Goal: Register for event/course

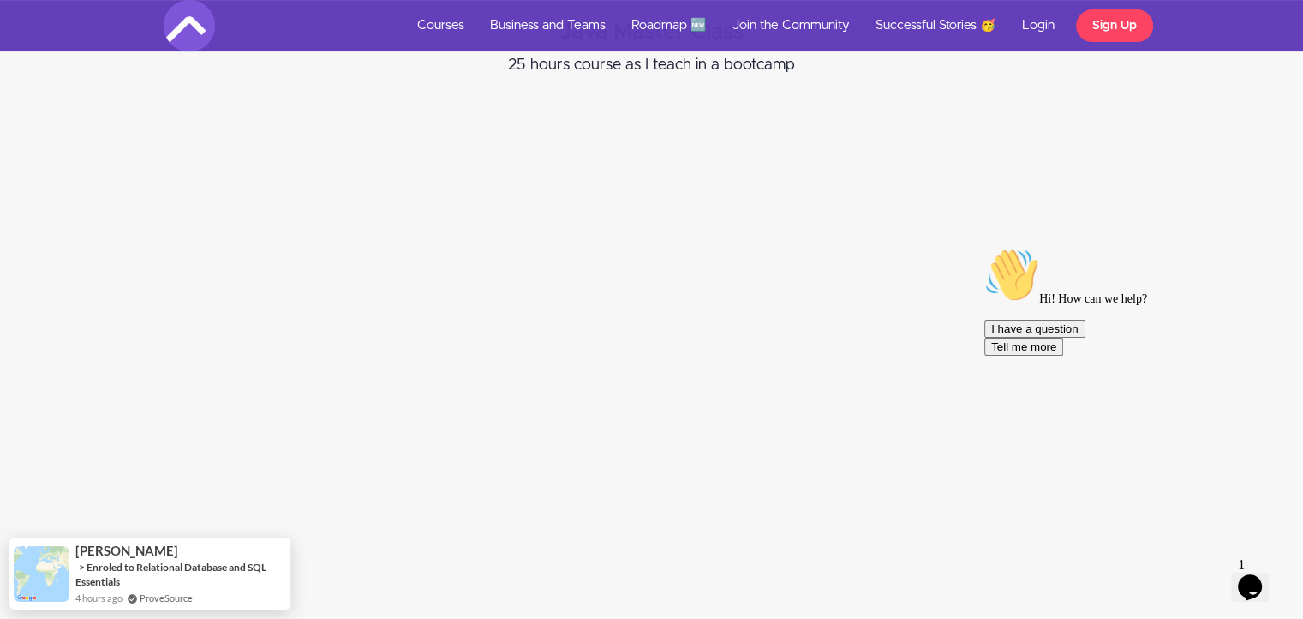
scroll to position [257, 0]
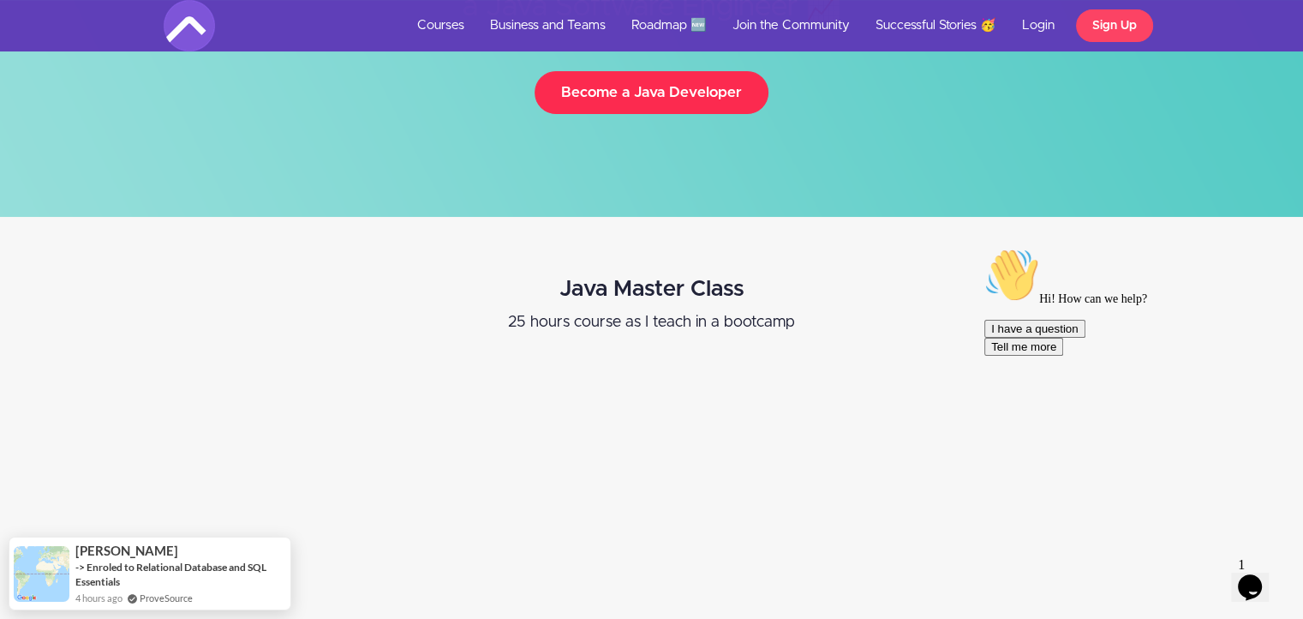
click at [672, 110] on button "Become a Java Developer" at bounding box center [652, 92] width 234 height 43
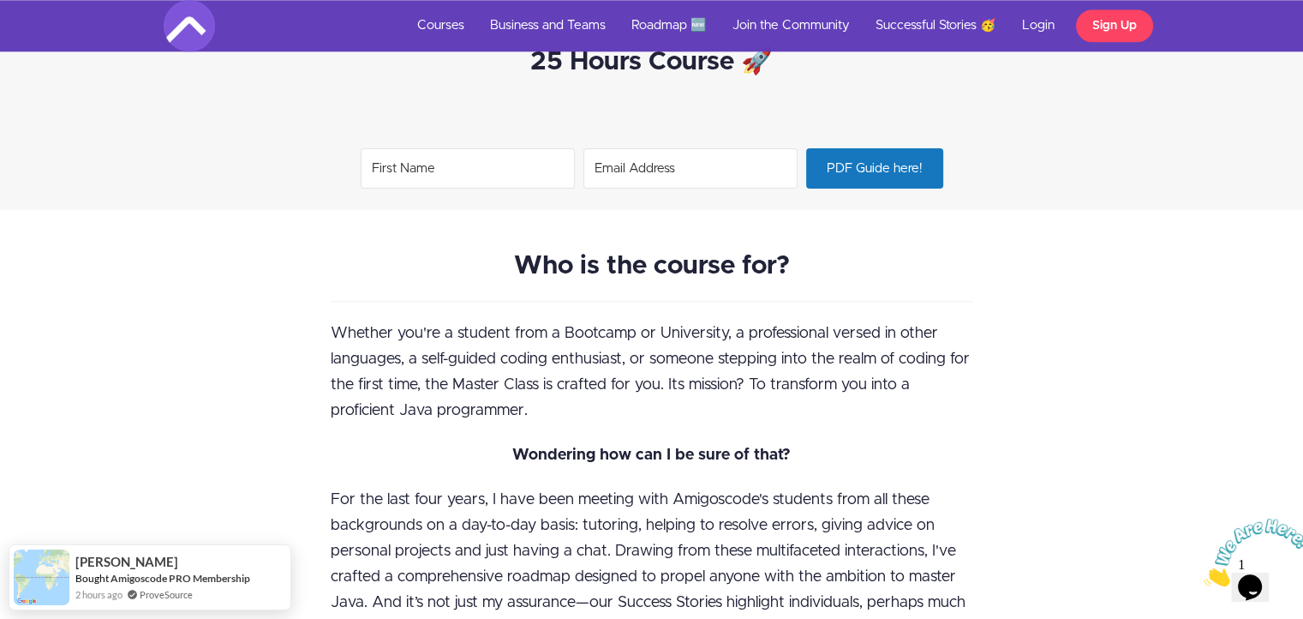
scroll to position [1799, 0]
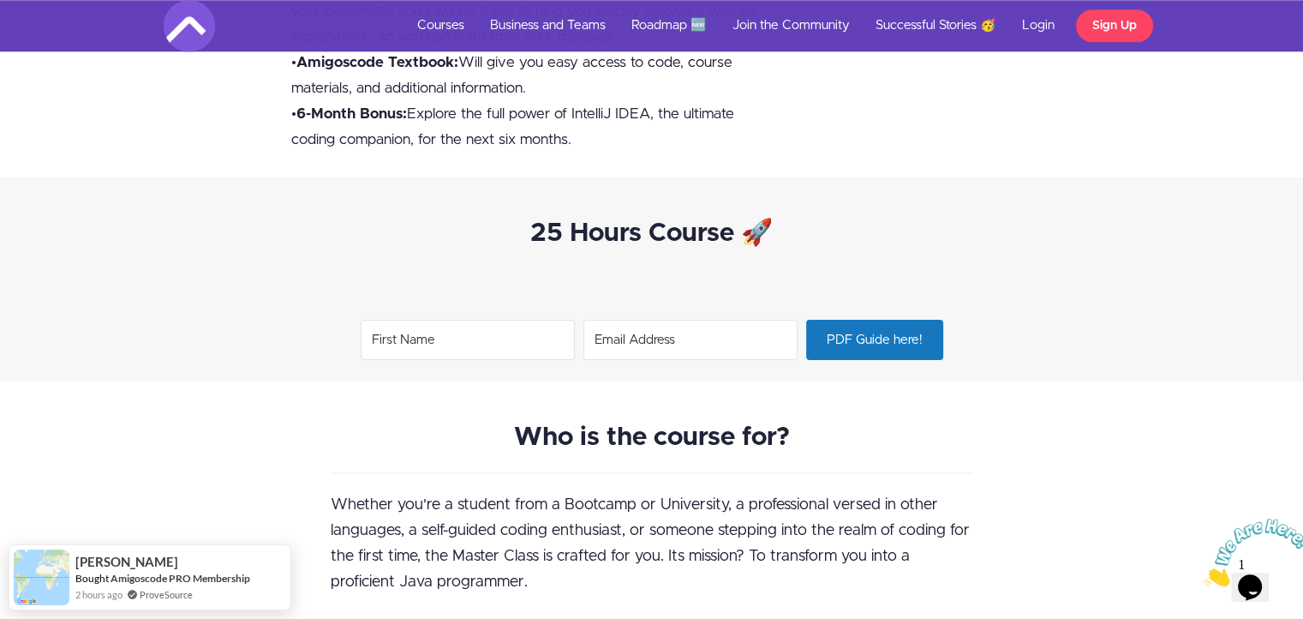
click at [491, 328] on input "First Name" at bounding box center [468, 340] width 214 height 40
type input "Muthuraj"
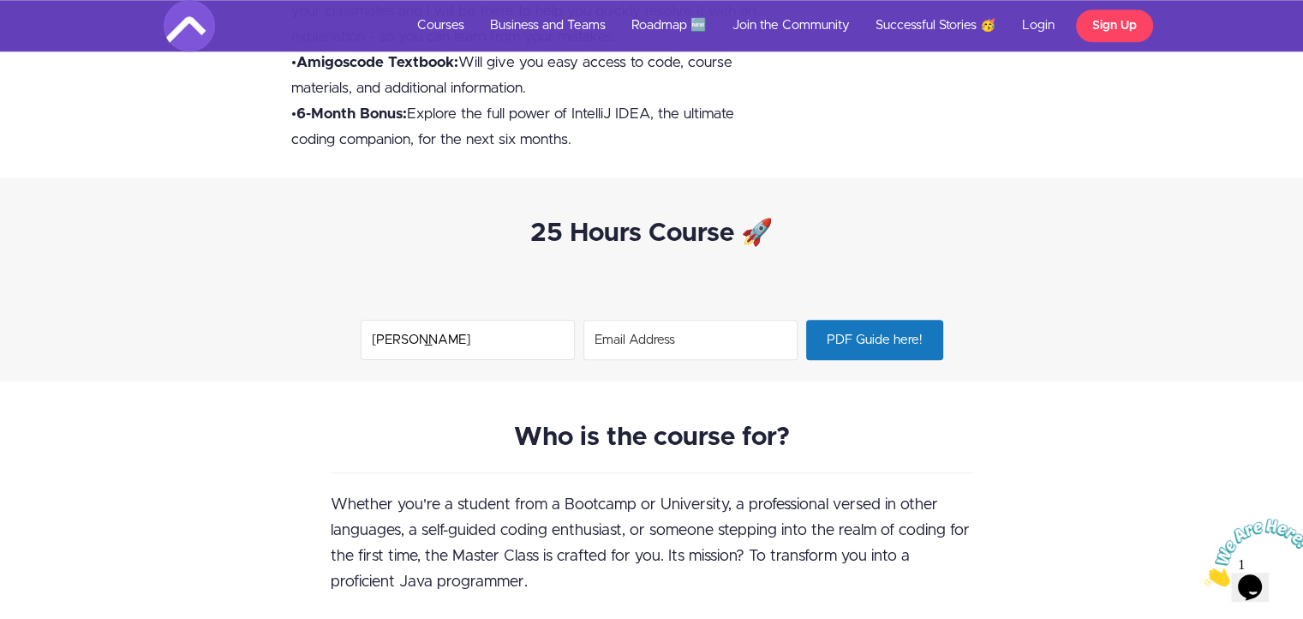
click at [637, 333] on input "Email Address" at bounding box center [690, 340] width 214 height 40
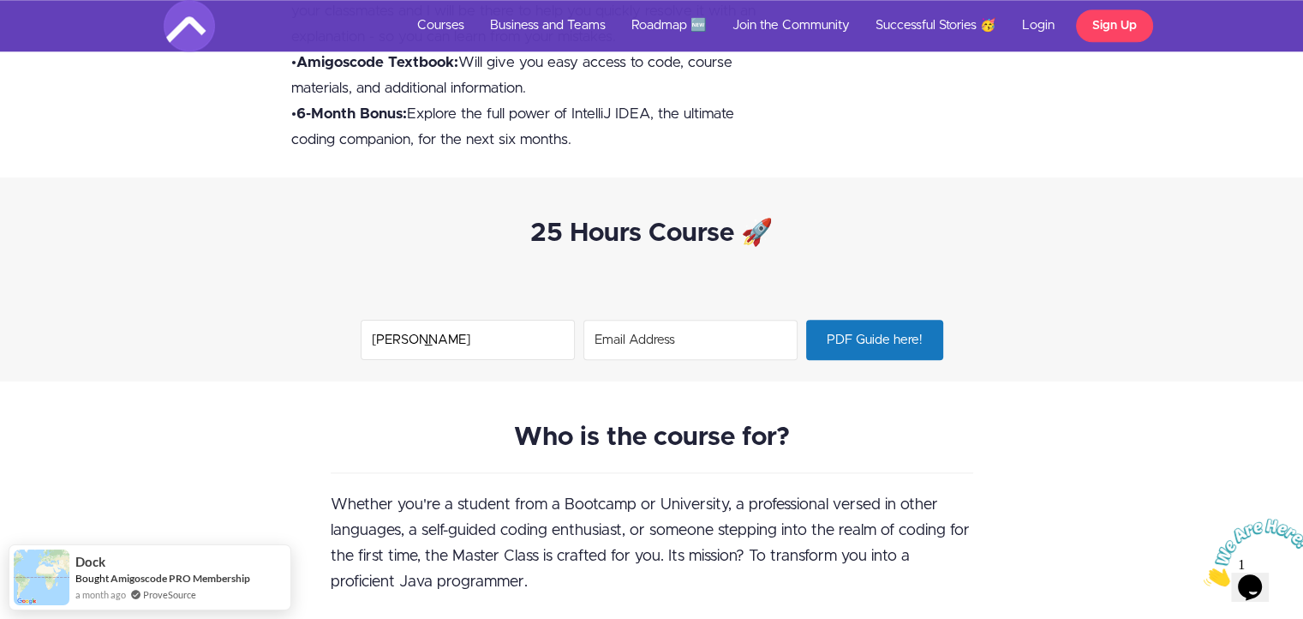
type input "r"
click at [696, 339] on input "techsavvy.muthura.dev@gmil.com" at bounding box center [690, 340] width 214 height 40
click at [697, 340] on input "techsavvy.muthura.dev@gmil.com" at bounding box center [690, 340] width 214 height 40
click at [617, 339] on input "techsavvy.muthuraj.dev@gmil.com" at bounding box center [690, 340] width 214 height 40
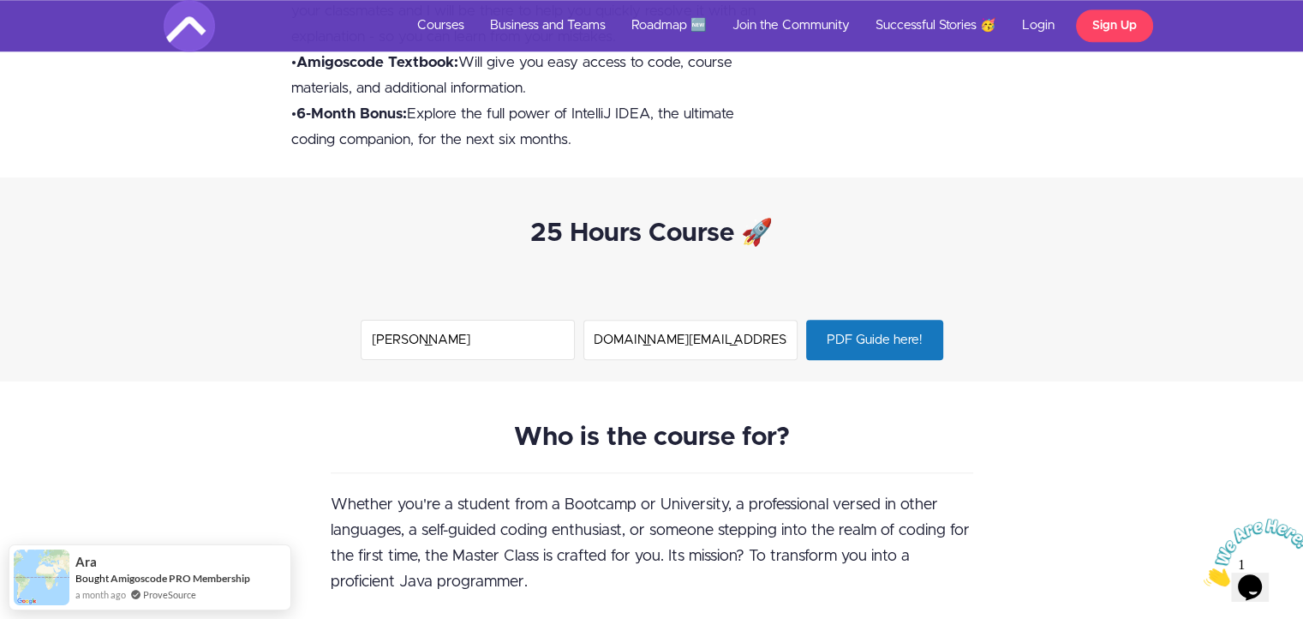
scroll to position [0, 0]
type input "techsavvy.muthuraj.dev@gmil.com"
click at [891, 322] on span "PDF Guide here!" at bounding box center [874, 339] width 136 height 39
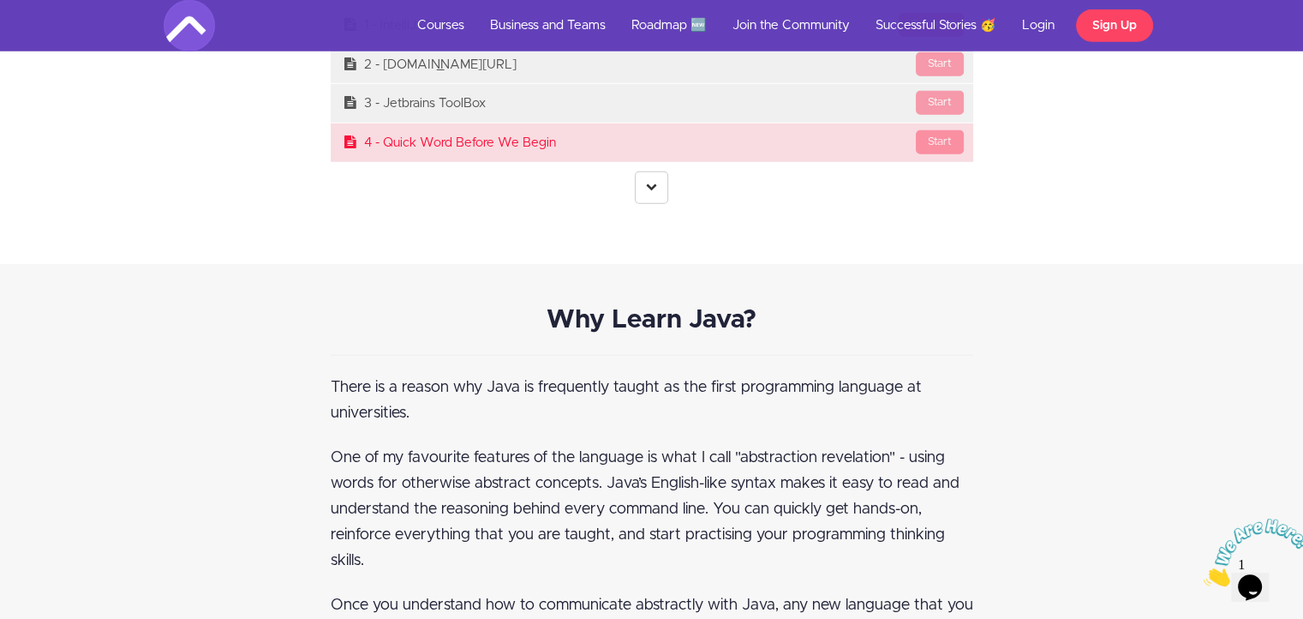
scroll to position [4798, 0]
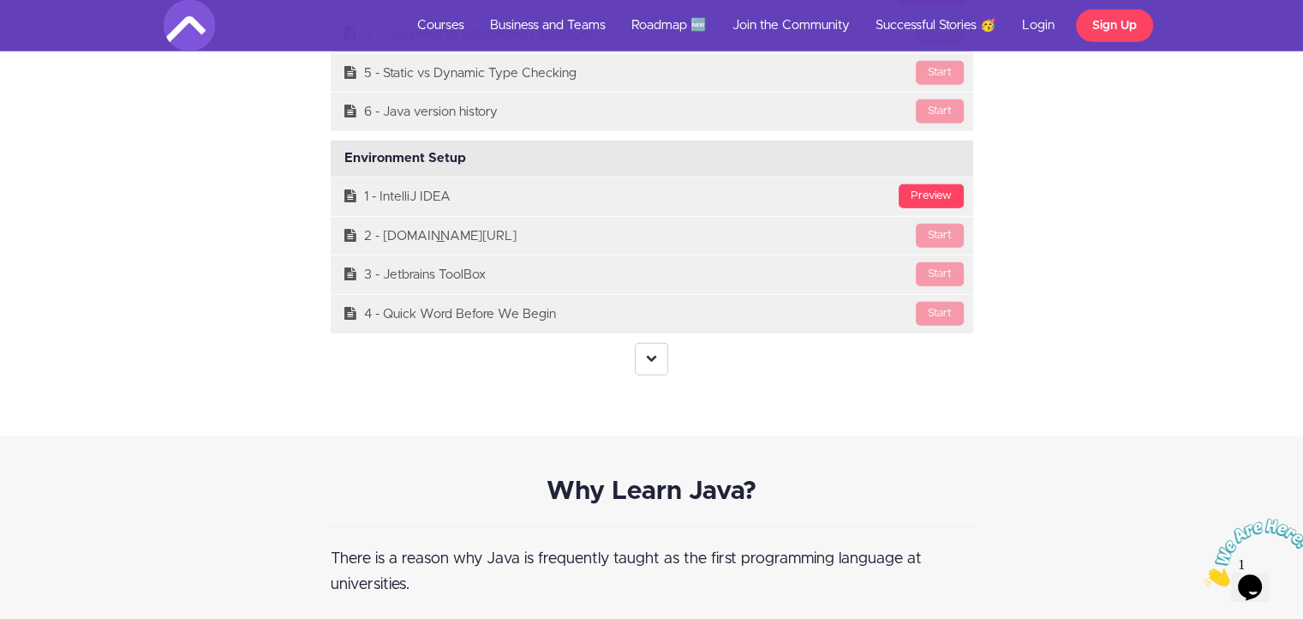
click at [627, 358] on center at bounding box center [652, 359] width 643 height 33
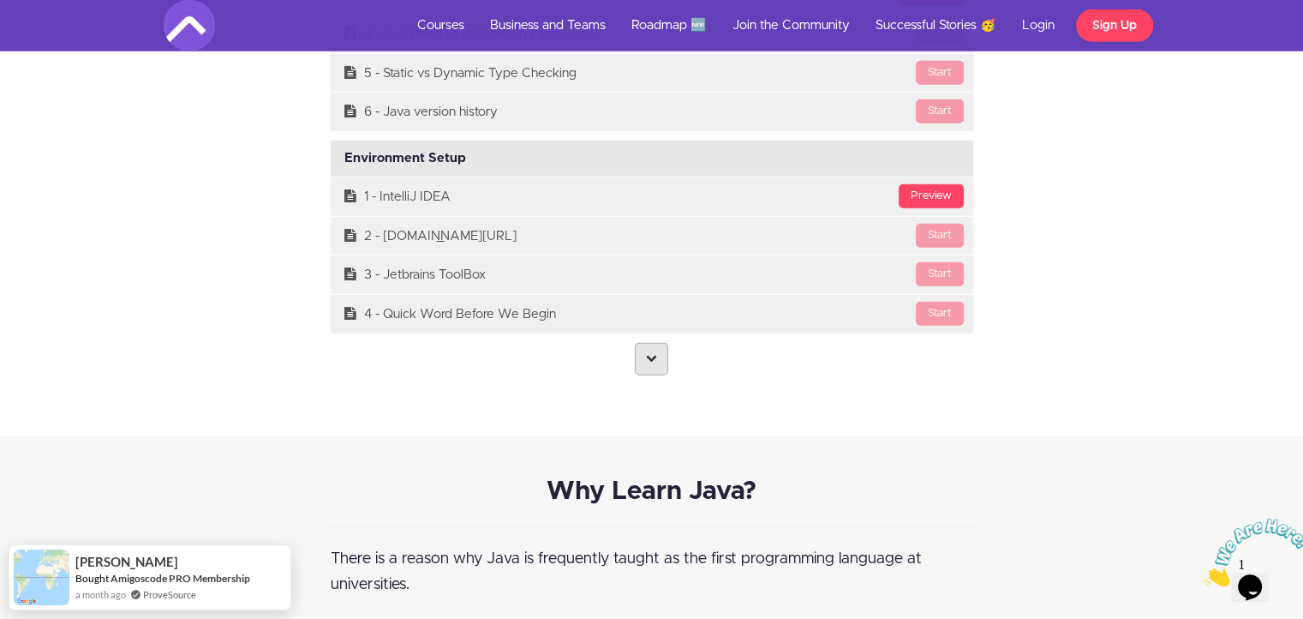
click at [639, 362] on link at bounding box center [651, 359] width 33 height 33
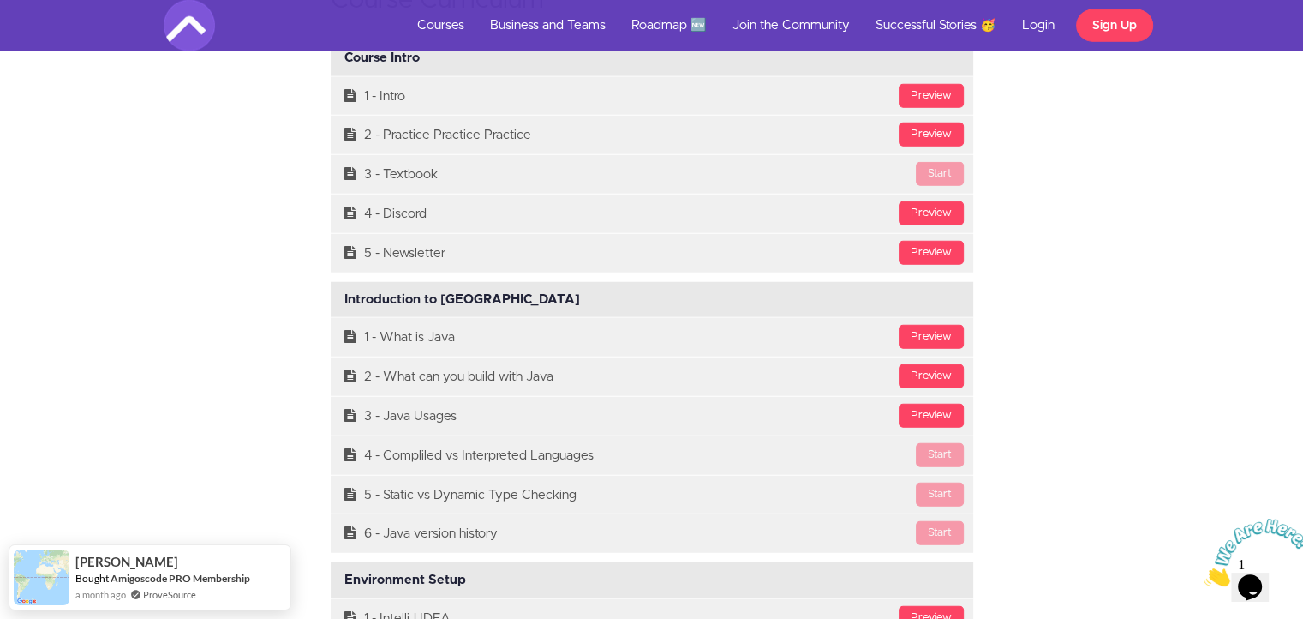
scroll to position [4205, 0]
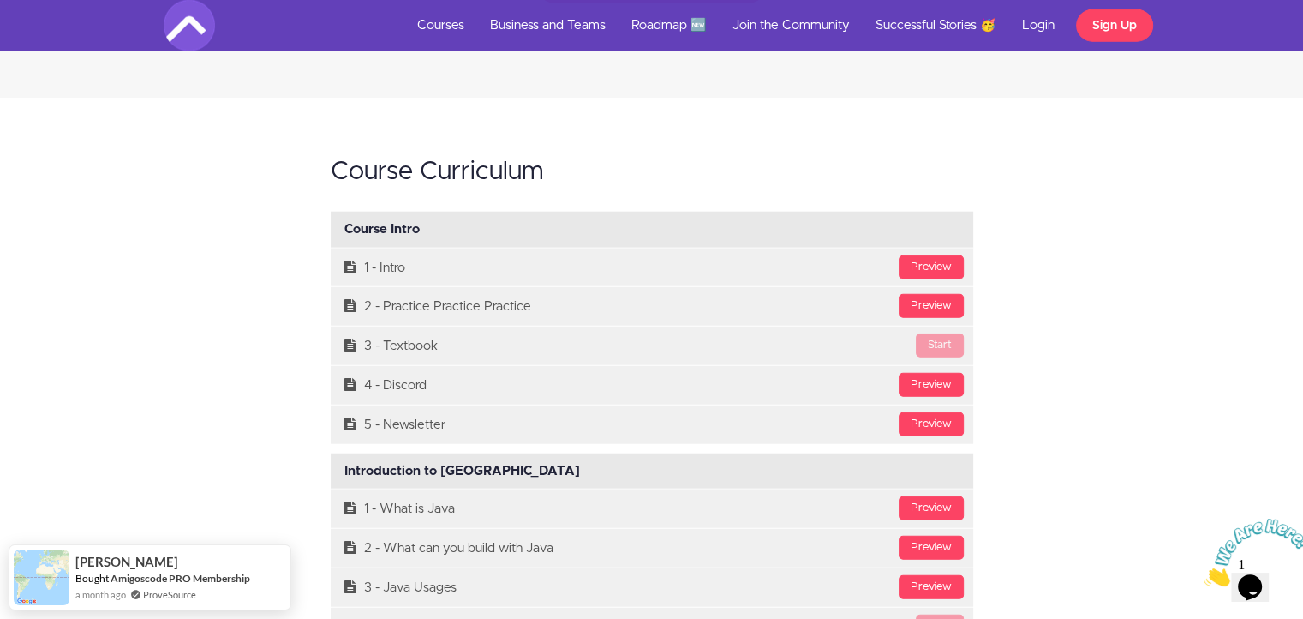
drag, startPoint x: 504, startPoint y: 318, endPoint x: 325, endPoint y: 164, distance: 236.3
copy div "Course Curriculum Course Intro Available in days days after you enroll Preview …"
